Goal: Find contact information: Find contact information

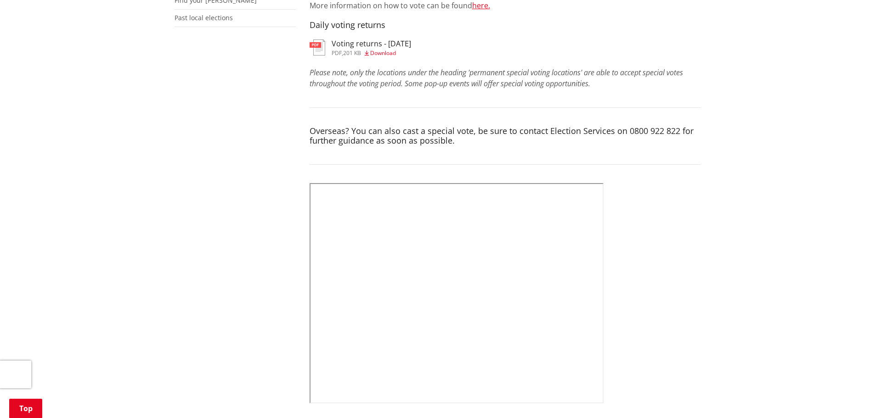
scroll to position [321, 0]
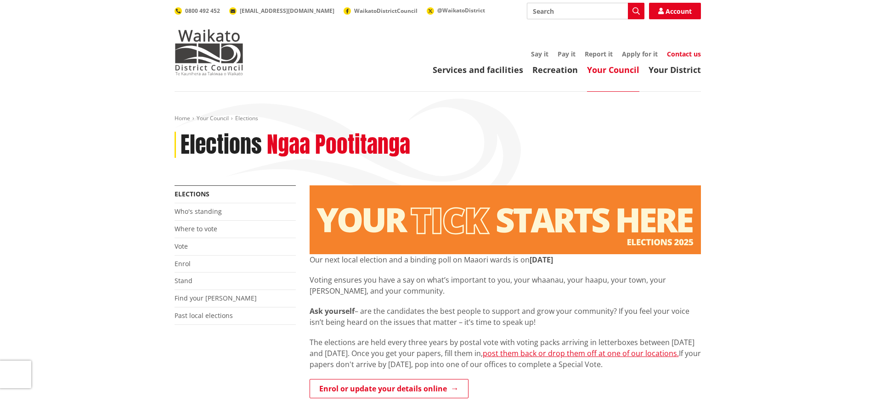
click at [691, 51] on link "Contact us" at bounding box center [684, 54] width 34 height 9
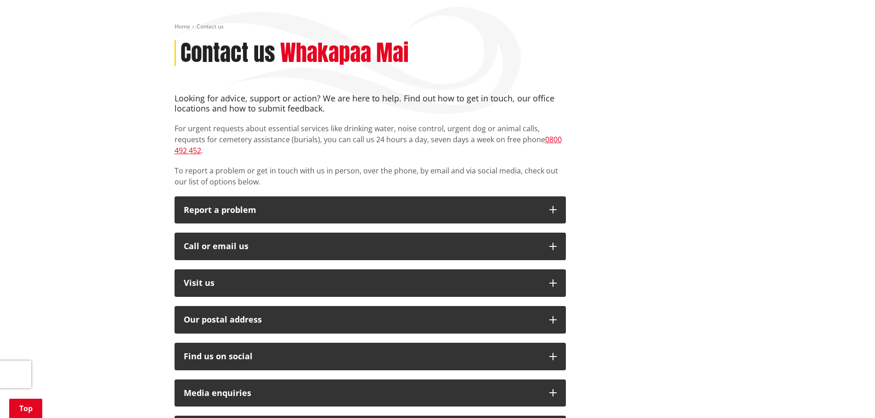
scroll to position [138, 0]
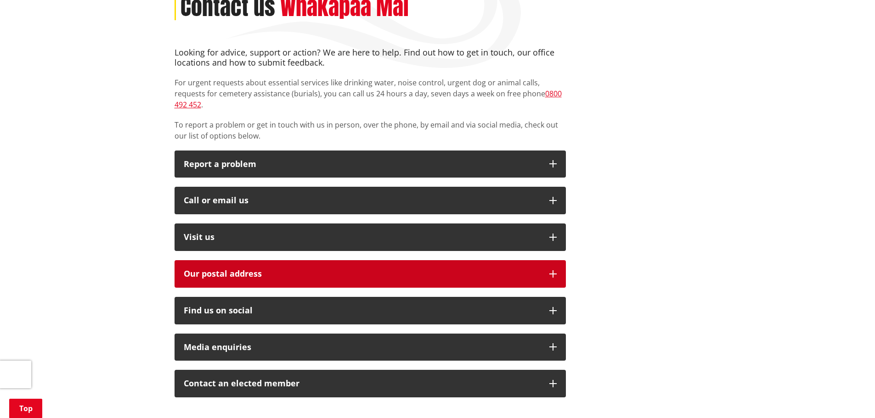
click at [555, 271] on icon "button" at bounding box center [552, 274] width 7 height 7
click at [554, 271] on icon "button" at bounding box center [552, 274] width 7 height 7
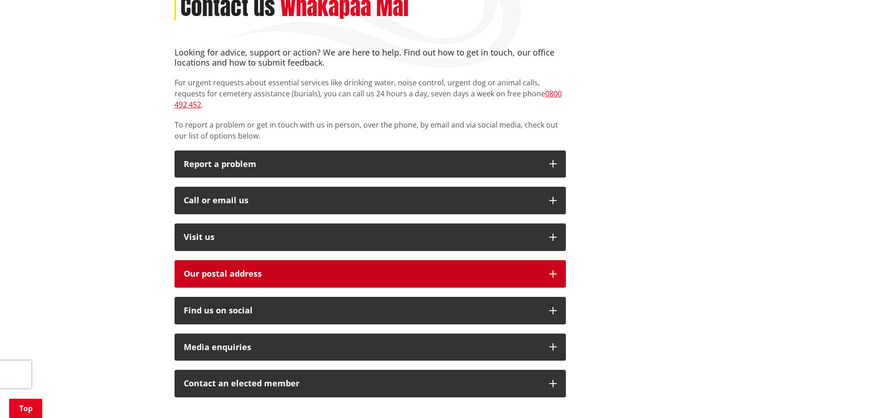
click at [554, 271] on icon "button" at bounding box center [552, 274] width 7 height 7
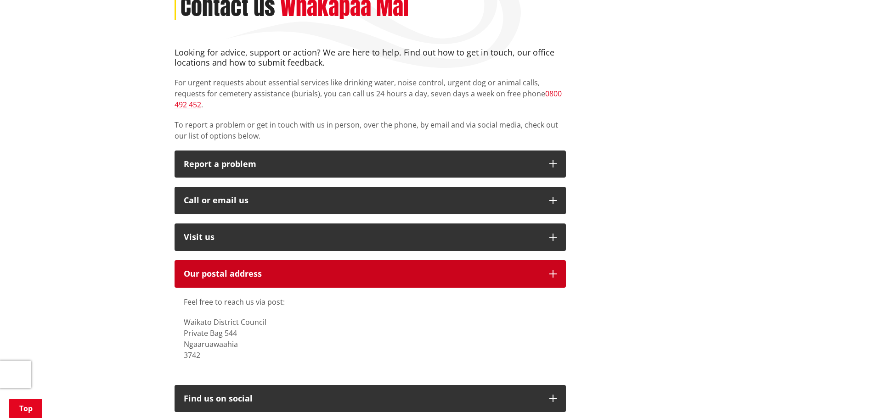
click at [554, 271] on icon "button" at bounding box center [552, 274] width 7 height 7
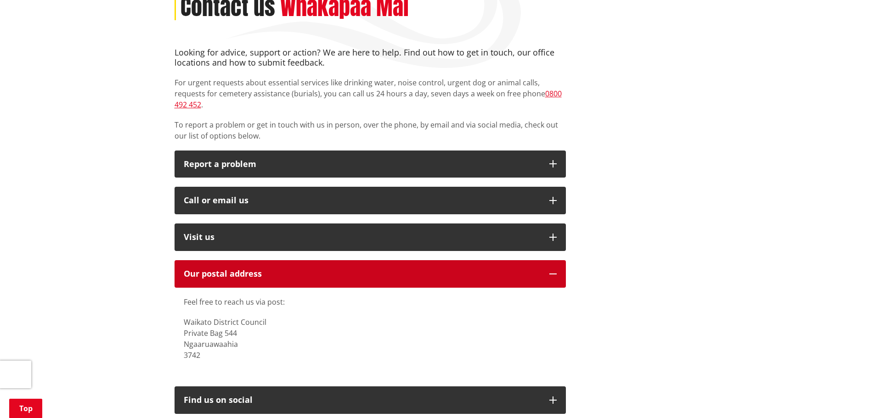
click at [554, 271] on icon "button" at bounding box center [552, 274] width 7 height 7
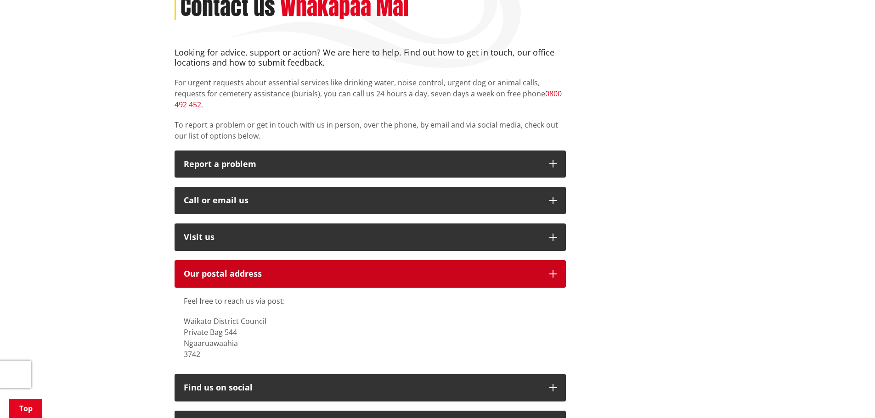
click at [554, 271] on icon "button" at bounding box center [552, 274] width 7 height 7
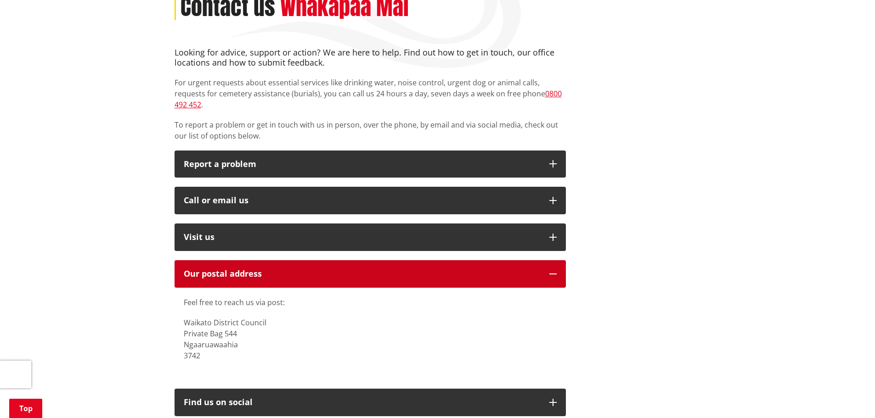
click at [554, 271] on icon "button" at bounding box center [552, 274] width 7 height 7
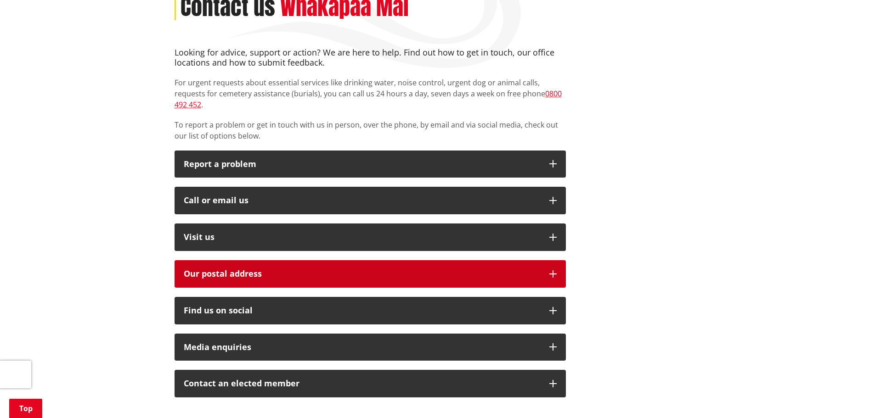
click at [554, 271] on icon "button" at bounding box center [552, 274] width 7 height 7
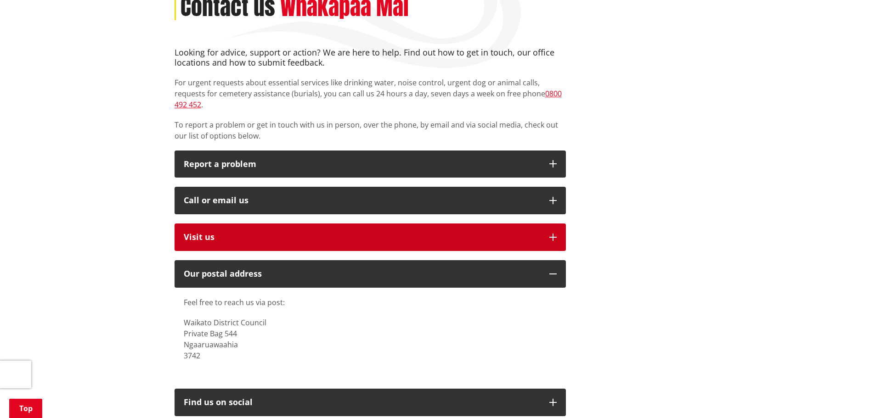
click at [554, 234] on icon "button" at bounding box center [552, 237] width 7 height 7
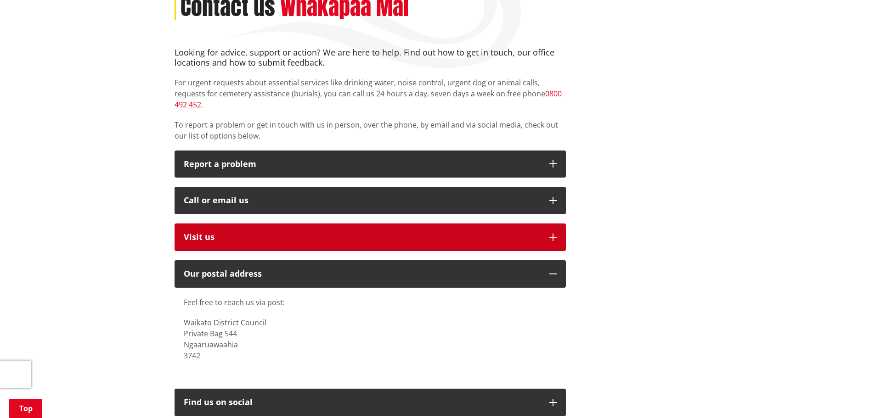
click at [554, 234] on icon "button" at bounding box center [552, 237] width 7 height 7
click at [553, 234] on icon "button" at bounding box center [552, 237] width 7 height 7
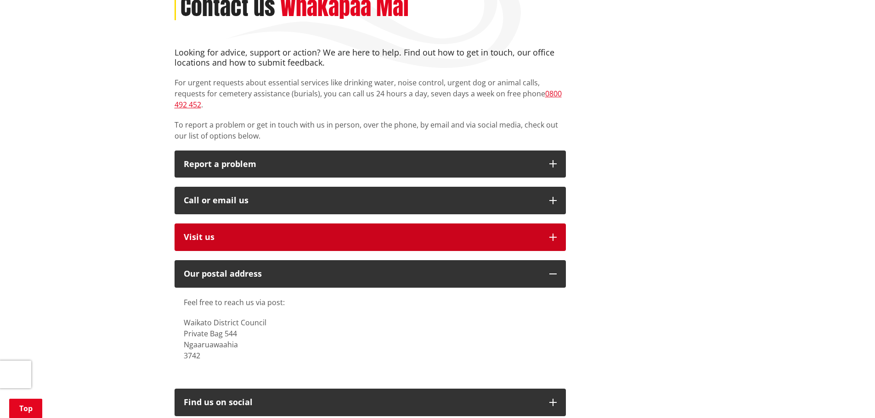
click at [553, 234] on icon "button" at bounding box center [552, 237] width 7 height 7
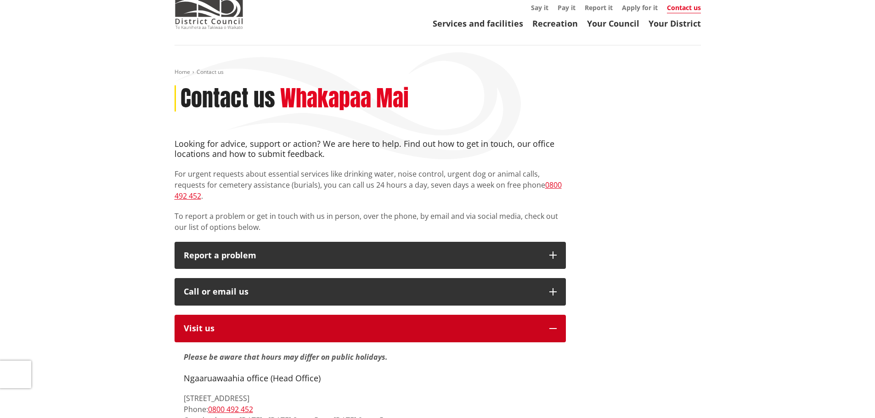
scroll to position [46, 0]
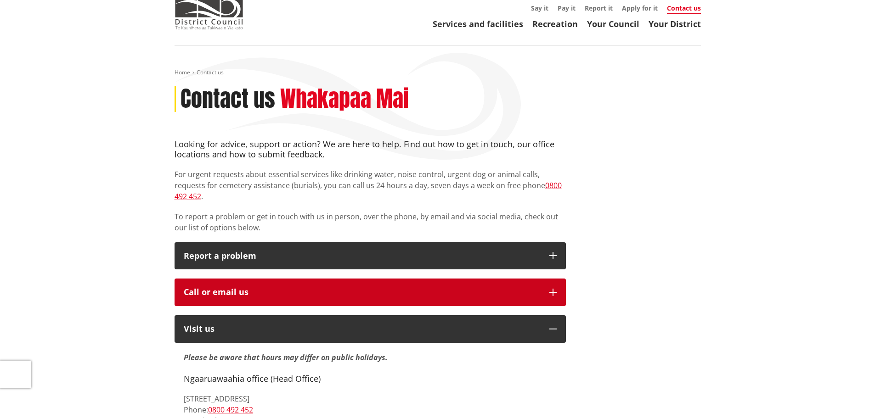
click at [553, 289] on icon "button" at bounding box center [552, 292] width 7 height 7
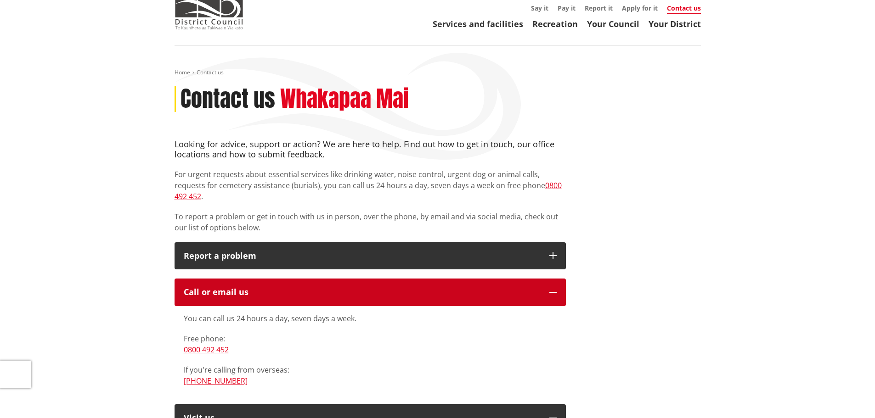
click at [553, 289] on icon "button" at bounding box center [552, 292] width 7 height 7
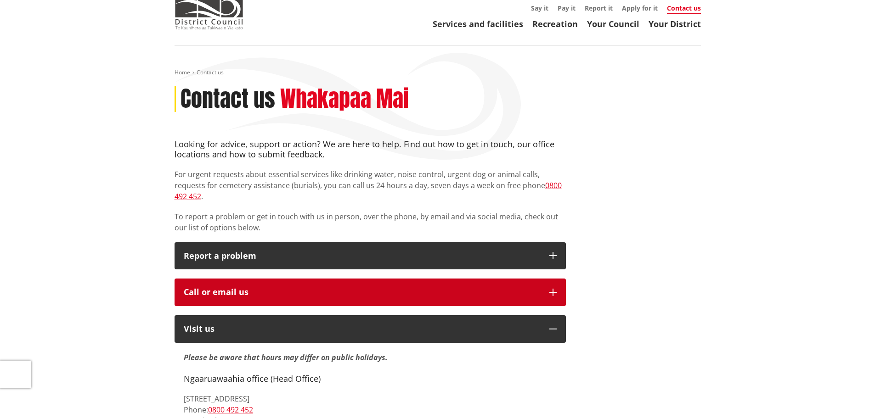
click at [553, 289] on icon "button" at bounding box center [552, 292] width 7 height 7
click at [553, 279] on button "Call or email us" at bounding box center [370, 293] width 391 height 28
click at [553, 289] on icon "button" at bounding box center [552, 292] width 7 height 7
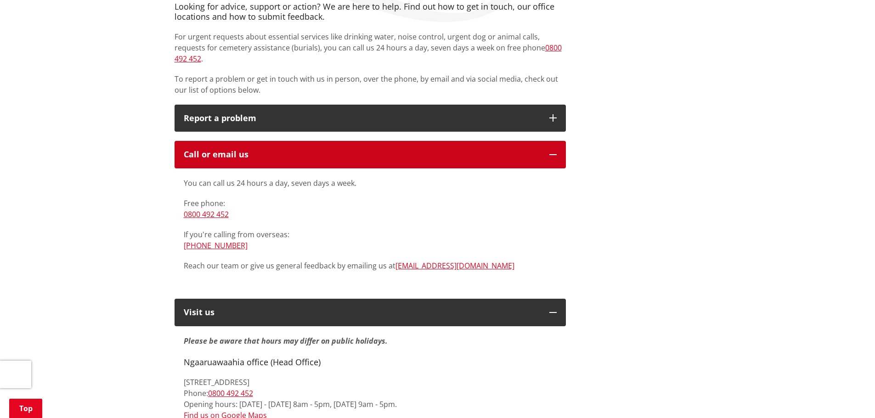
scroll to position [230, 0]
